Goal: Transaction & Acquisition: Download file/media

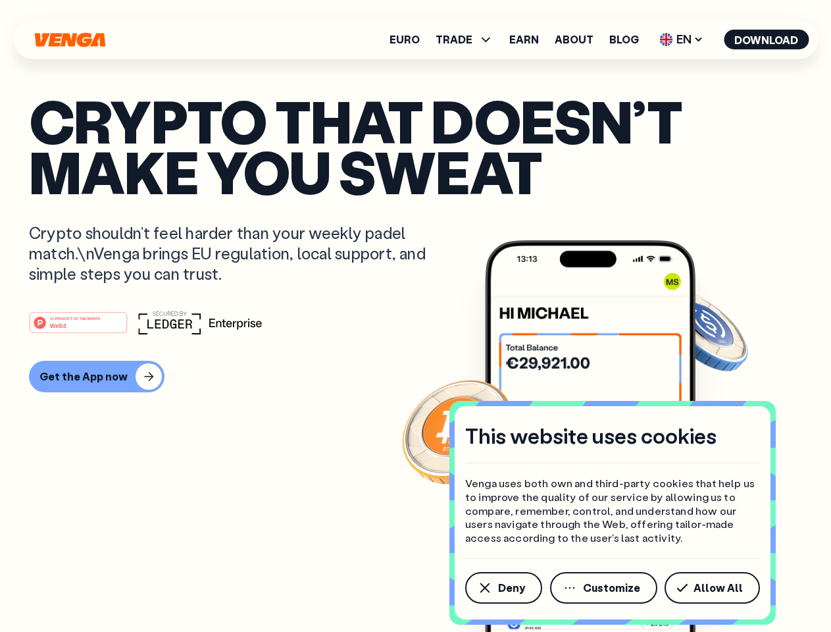
click at [415, 316] on div "#1 PRODUCT OF THE MONTH Web3" at bounding box center [415, 323] width 773 height 24
click at [503, 588] on span "Deny" at bounding box center [511, 587] width 27 height 11
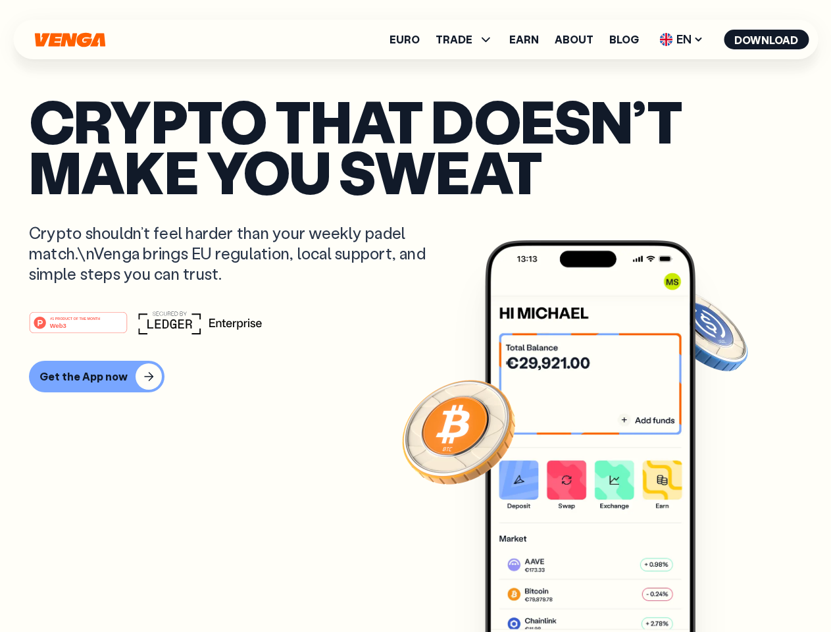
click at [605, 588] on img at bounding box center [590, 460] width 211 height 441
click at [715, 588] on article "Crypto that doesn’t make you sweat Crypto shouldn’t feel harder than your weekl…" at bounding box center [415, 342] width 773 height 494
click at [469, 39] on span "TRADE" at bounding box center [454, 39] width 37 height 11
click at [682, 39] on span "EN" at bounding box center [681, 39] width 53 height 21
click at [767, 39] on button "Download" at bounding box center [766, 40] width 85 height 20
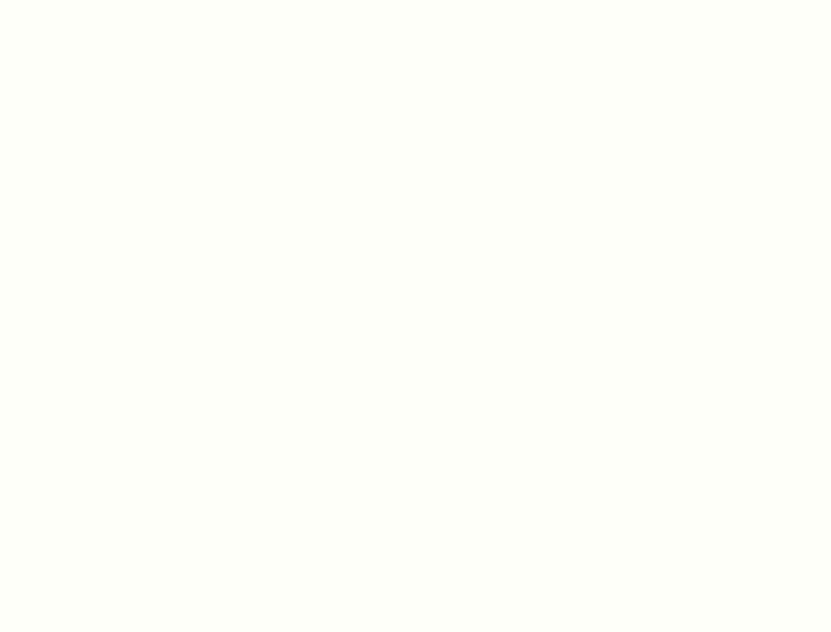
click at [95, 0] on html "This website uses cookies Venga uses both own and third-party cookies that help…" at bounding box center [415, 0] width 831 height 0
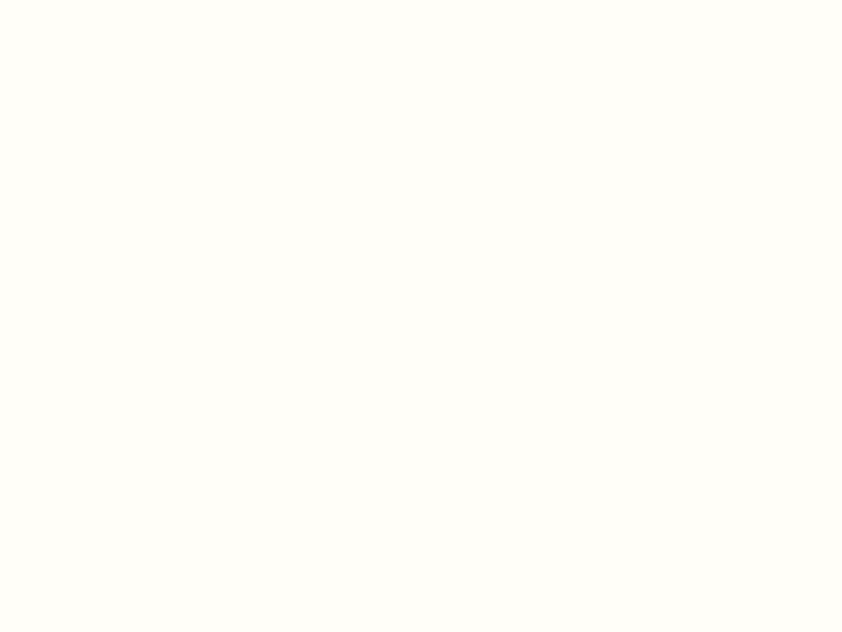
click at [80, 0] on html "This website uses cookies Venga uses both own and third-party cookies that help…" at bounding box center [421, 0] width 842 height 0
